Goal: Find specific page/section: Find specific page/section

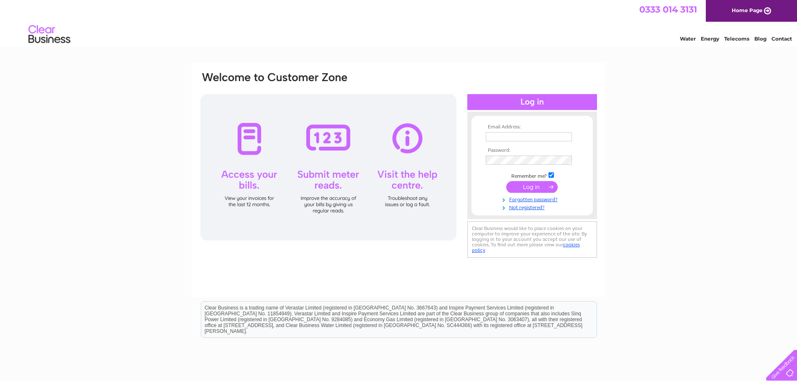
type input "accounts@coreindustry.co.uk"
click at [537, 188] on input "submit" at bounding box center [531, 187] width 51 height 12
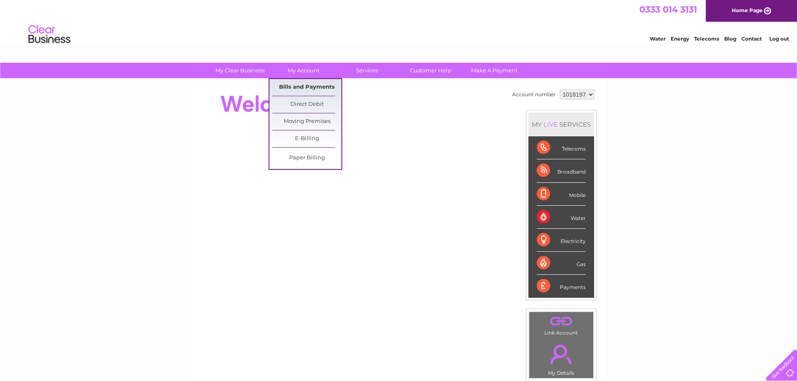
click at [324, 87] on link "Bills and Payments" at bounding box center [306, 87] width 69 height 17
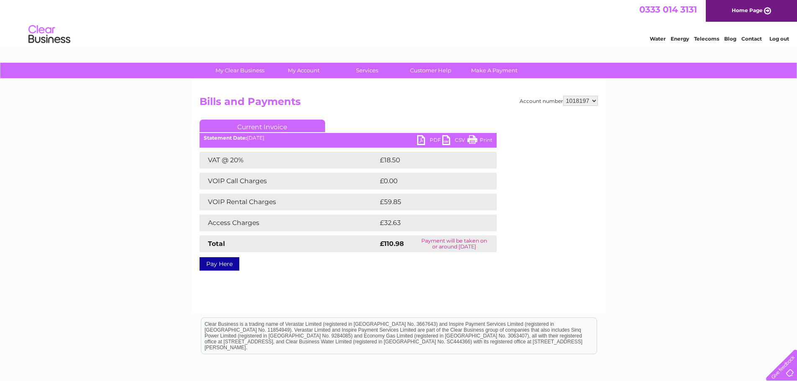
click at [425, 141] on link "PDF" at bounding box center [429, 141] width 25 height 12
